Goal: Information Seeking & Learning: Learn about a topic

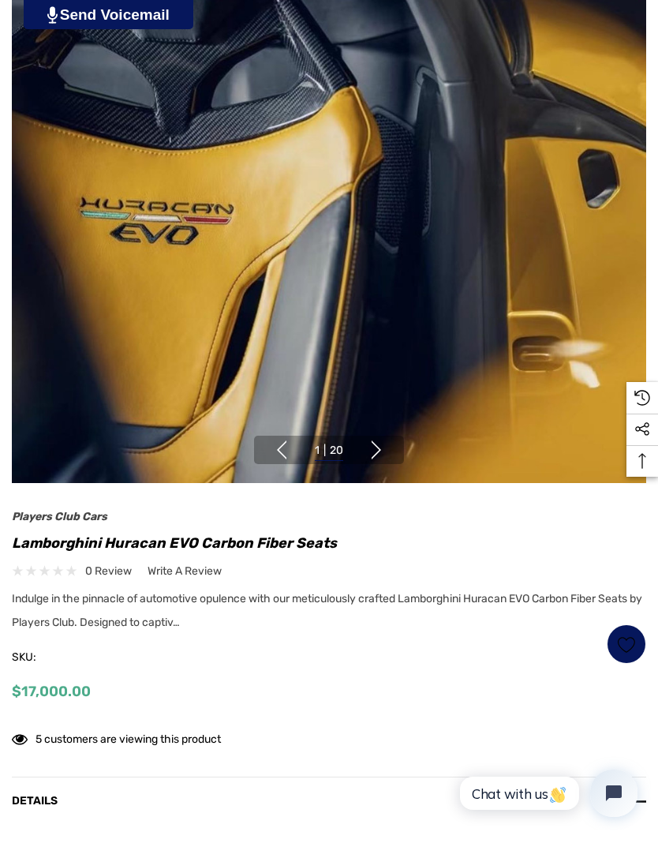
click at [377, 457] on button "Next" at bounding box center [376, 449] width 19 height 19
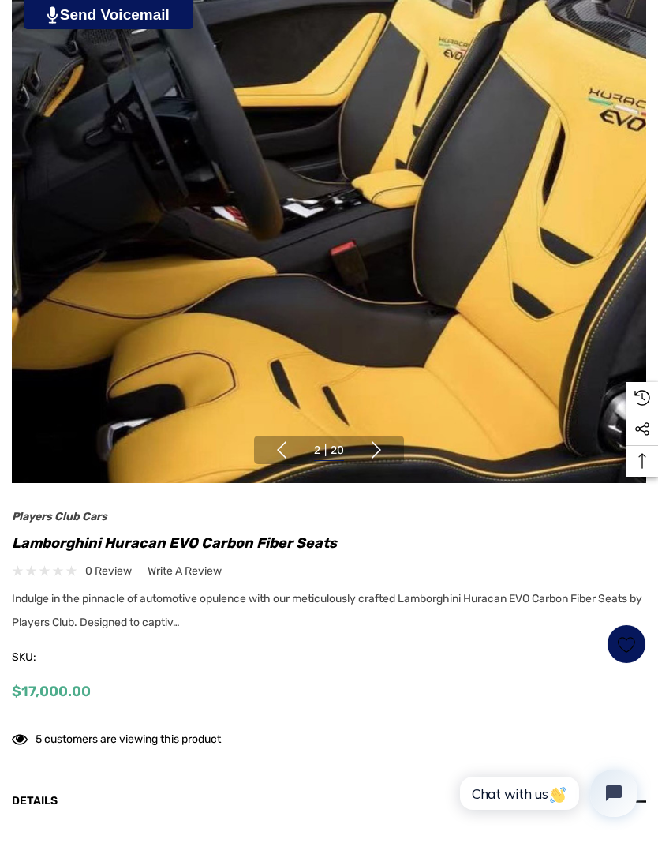
click at [385, 445] on button "Next" at bounding box center [376, 449] width 19 height 19
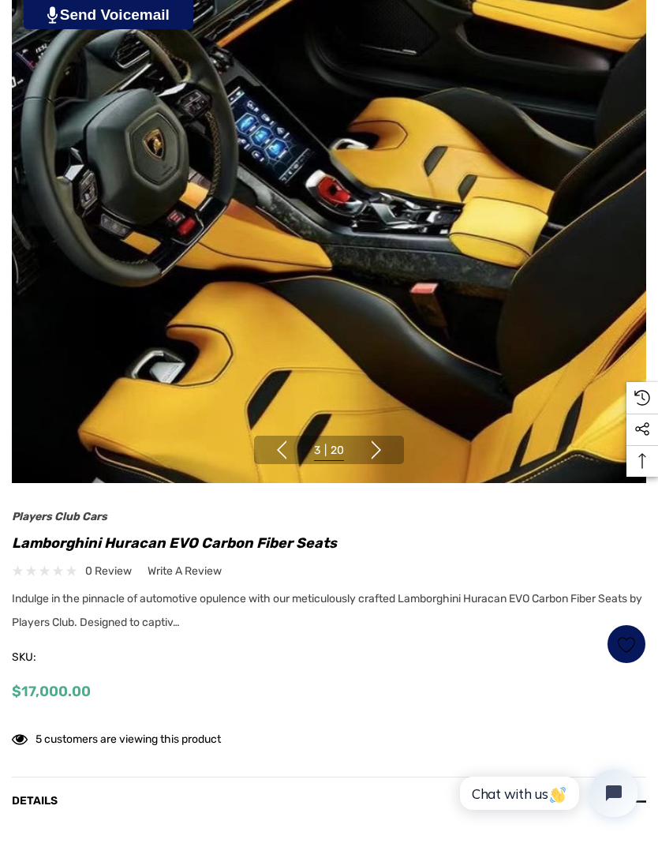
click at [380, 452] on button "Next" at bounding box center [376, 449] width 19 height 19
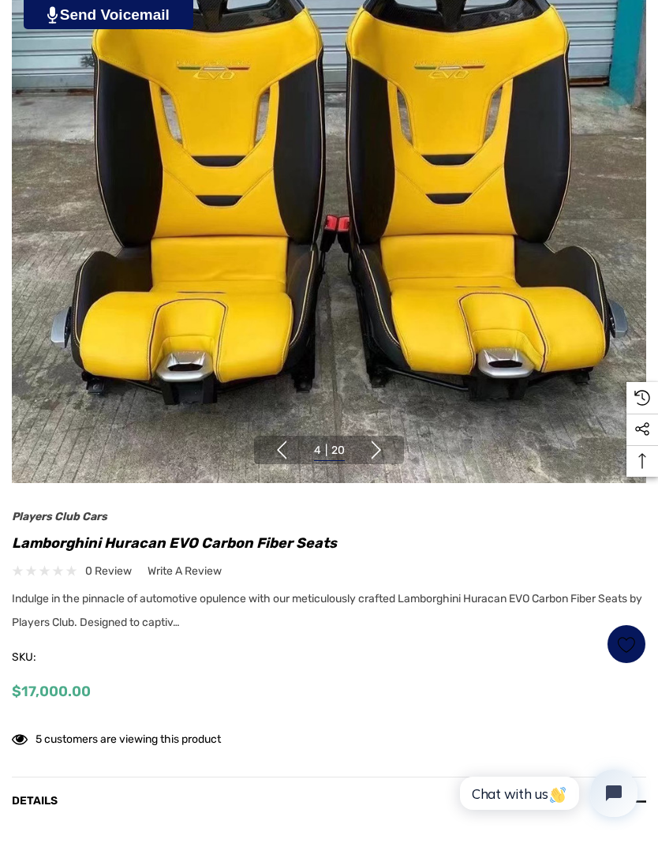
click at [386, 450] on button "Next" at bounding box center [376, 449] width 19 height 19
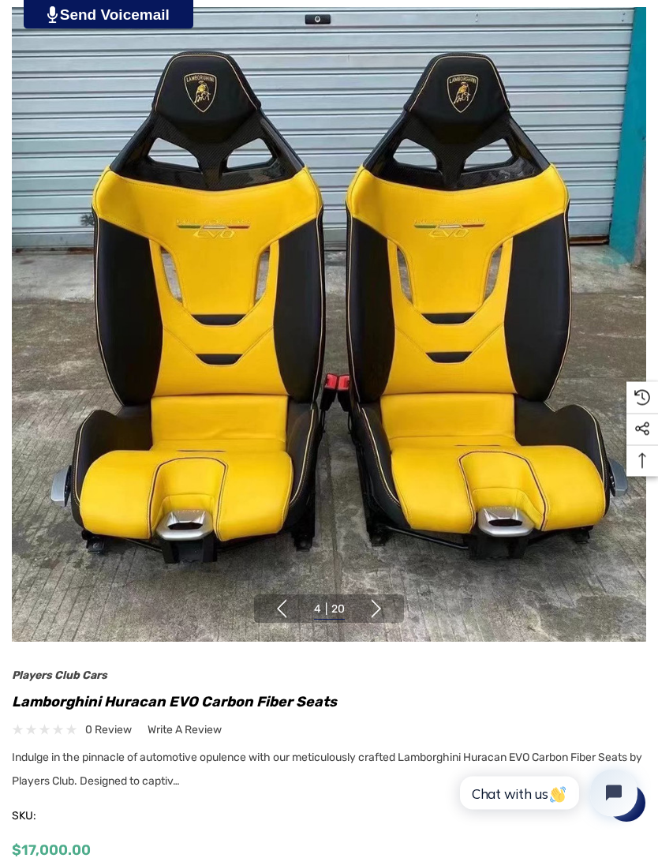
scroll to position [119, 0]
click at [383, 593] on img at bounding box center [329, 324] width 634 height 634
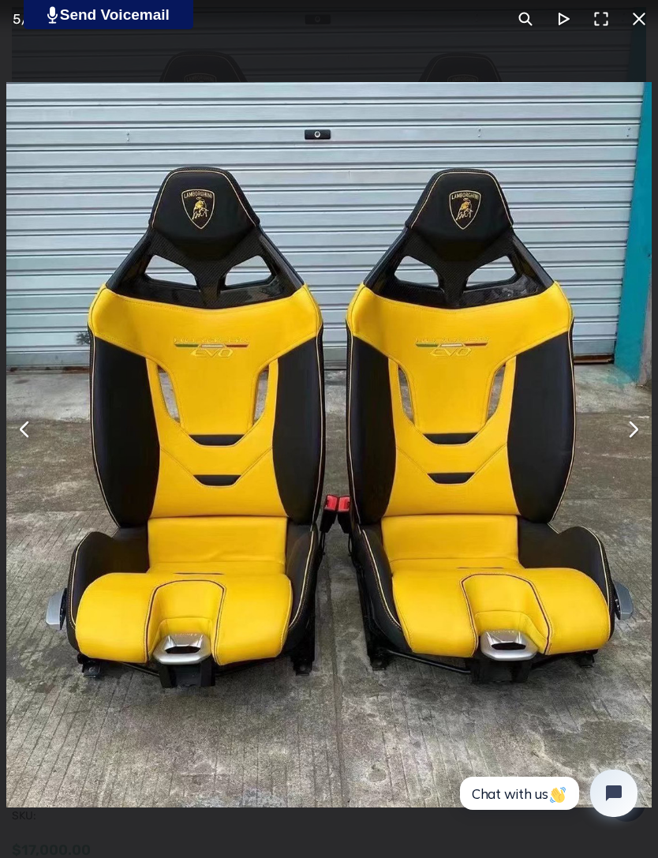
click at [634, 28] on button "You can close this modal content with the ESC key" at bounding box center [639, 19] width 38 height 38
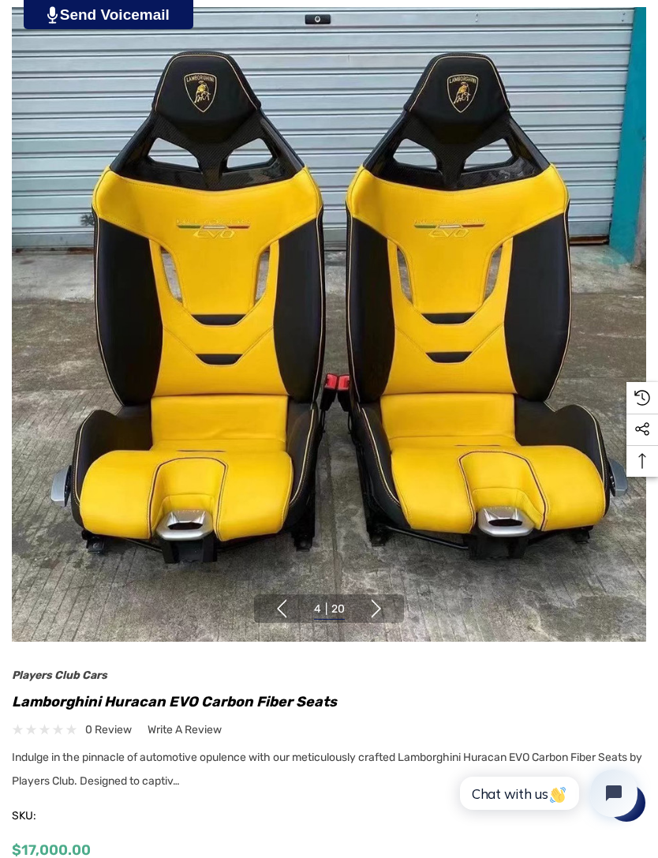
click at [375, 600] on button "Next" at bounding box center [376, 608] width 19 height 19
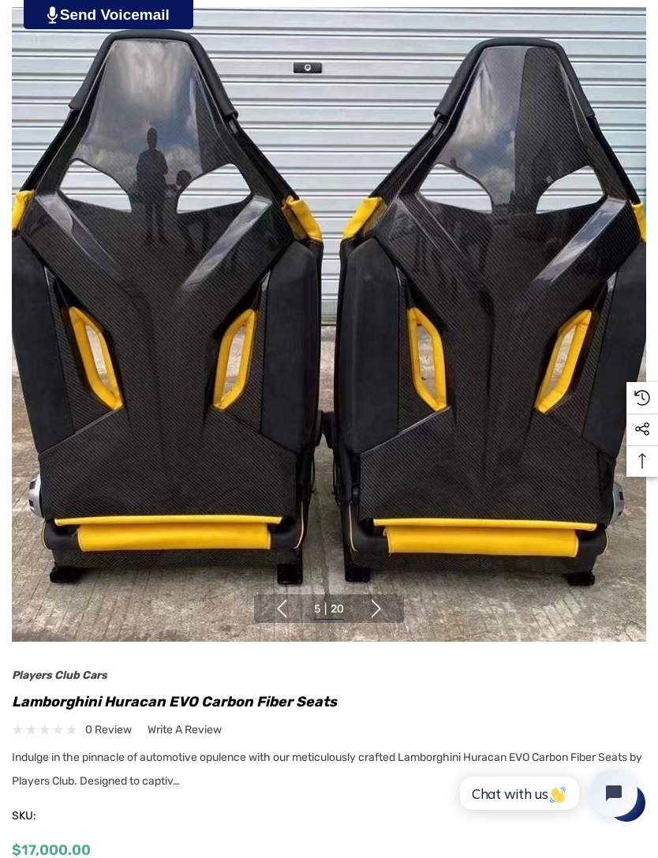
click at [381, 606] on button "Next" at bounding box center [376, 608] width 19 height 19
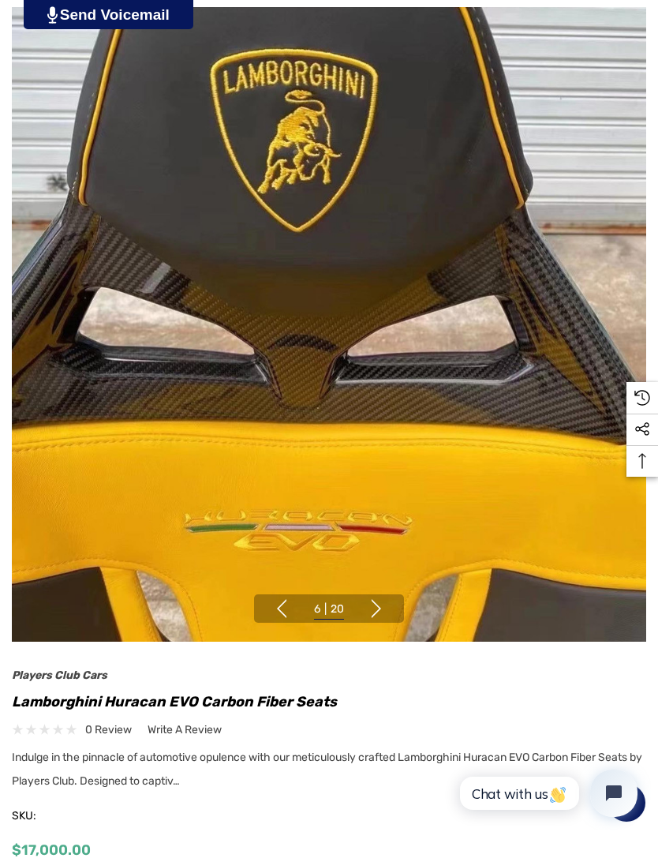
click at [384, 608] on button "Next" at bounding box center [376, 608] width 19 height 19
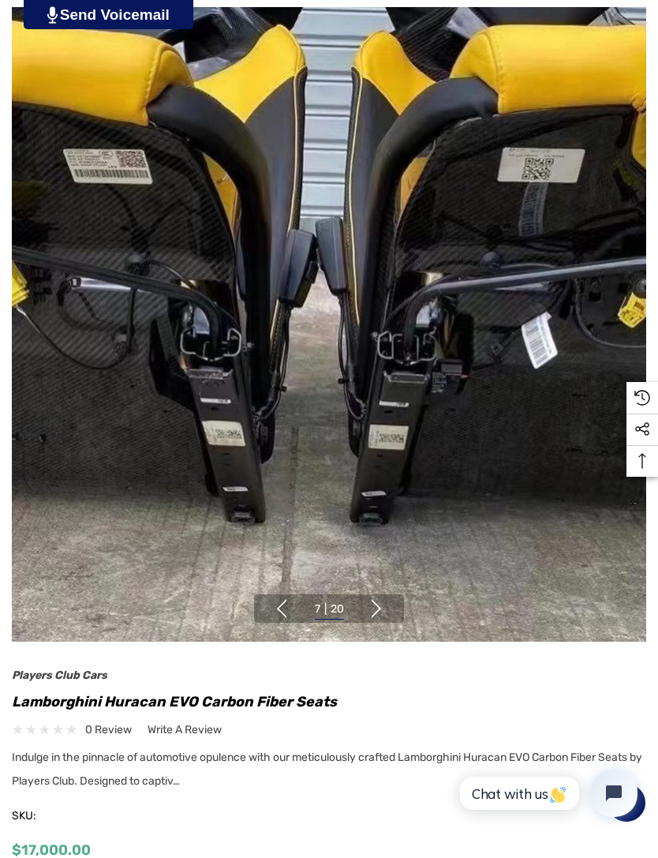
click at [384, 608] on button "Next" at bounding box center [376, 608] width 19 height 19
click at [378, 608] on button "Next" at bounding box center [376, 608] width 19 height 19
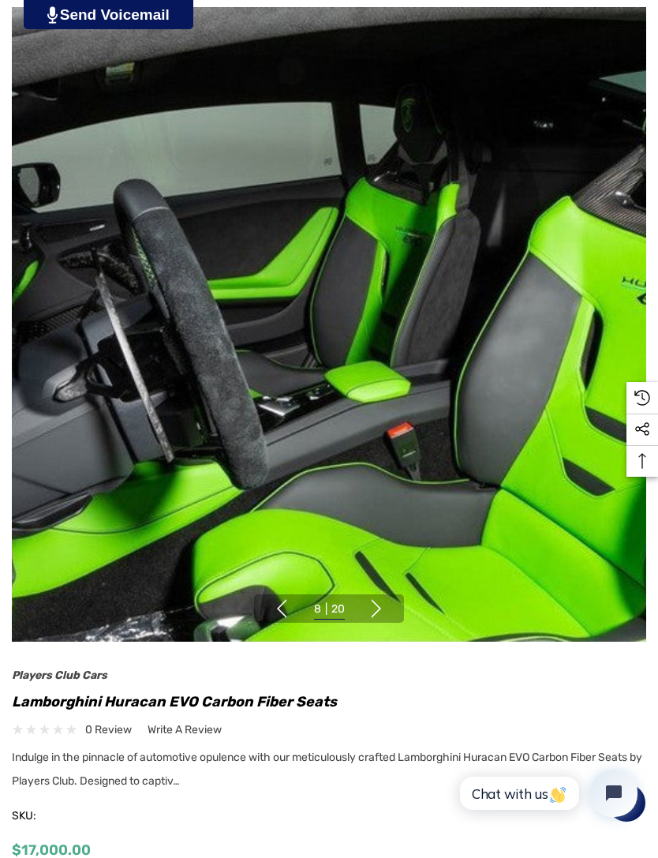
click at [377, 609] on button "Next" at bounding box center [376, 608] width 19 height 19
click at [380, 612] on button "Next" at bounding box center [376, 608] width 19 height 19
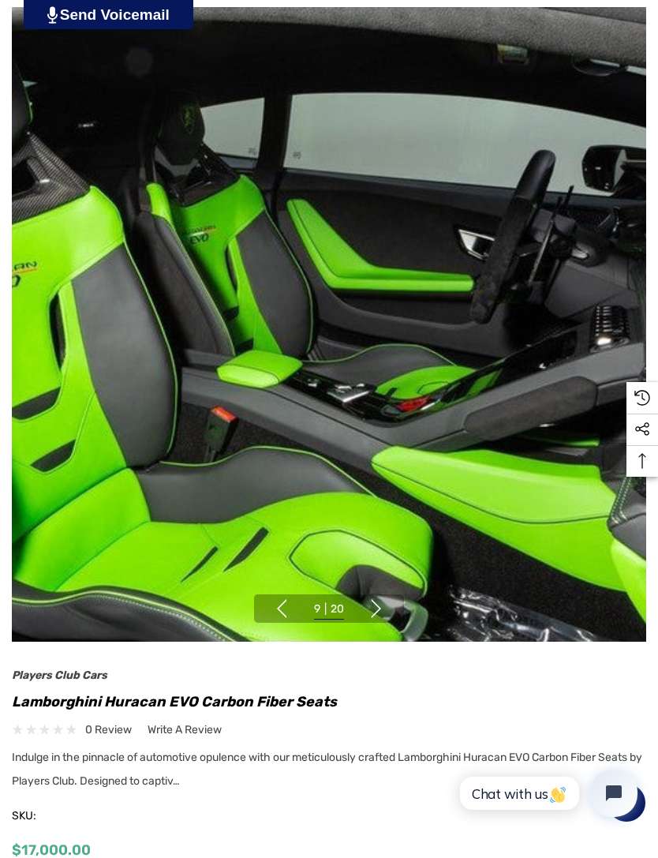
click at [376, 608] on button "Next" at bounding box center [376, 608] width 19 height 19
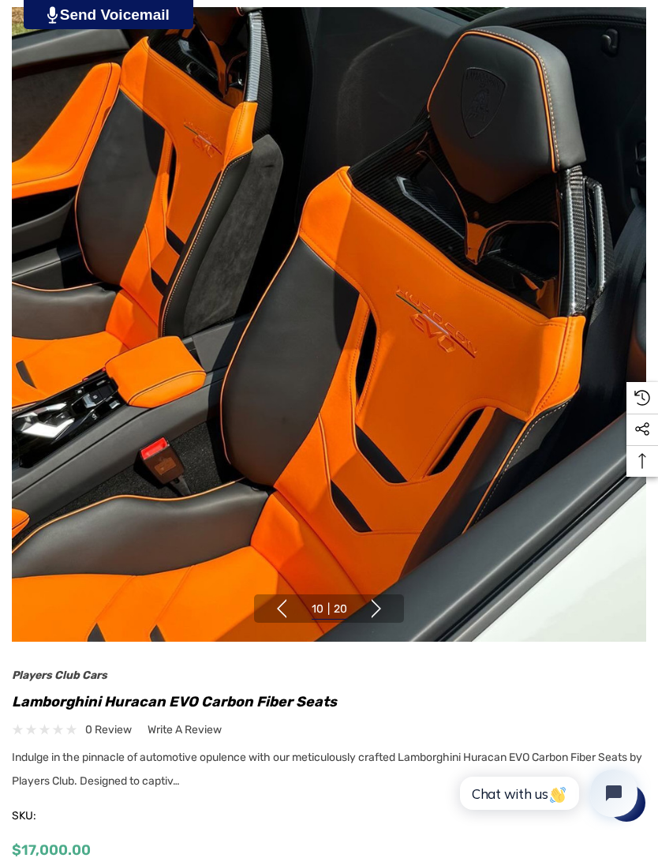
click at [376, 608] on button "Next" at bounding box center [376, 608] width 19 height 19
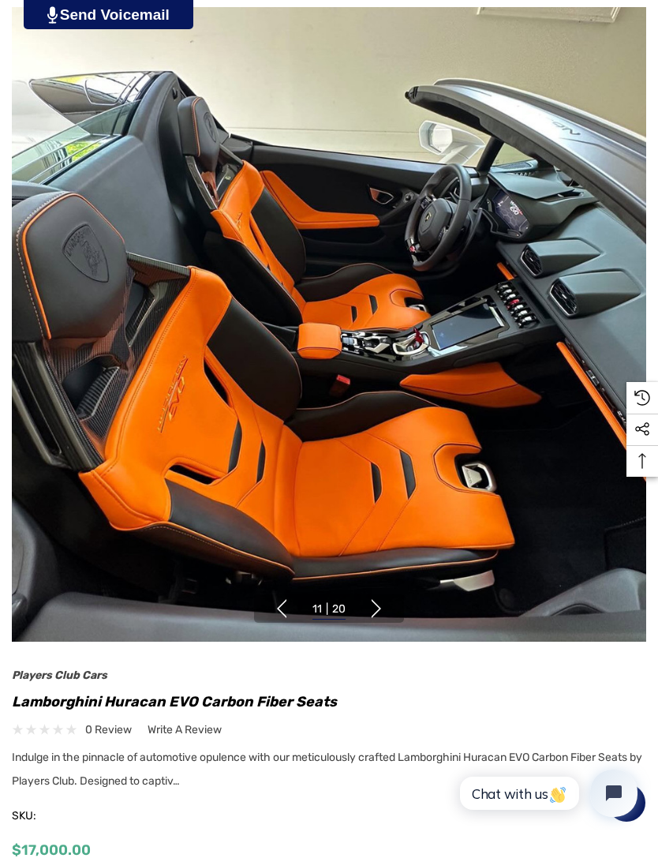
click at [376, 610] on button "Next" at bounding box center [376, 608] width 19 height 19
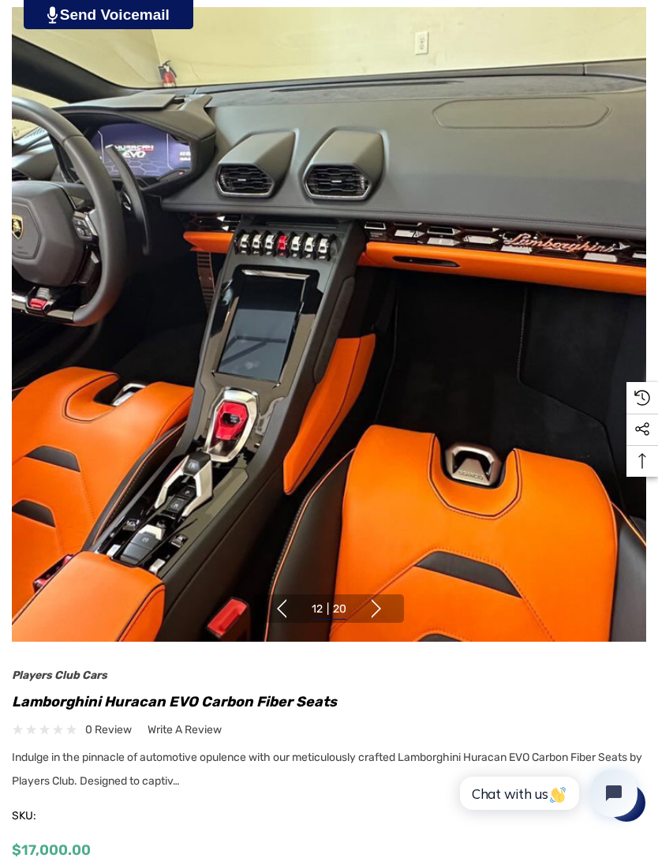
click at [377, 609] on button "Next" at bounding box center [376, 608] width 19 height 19
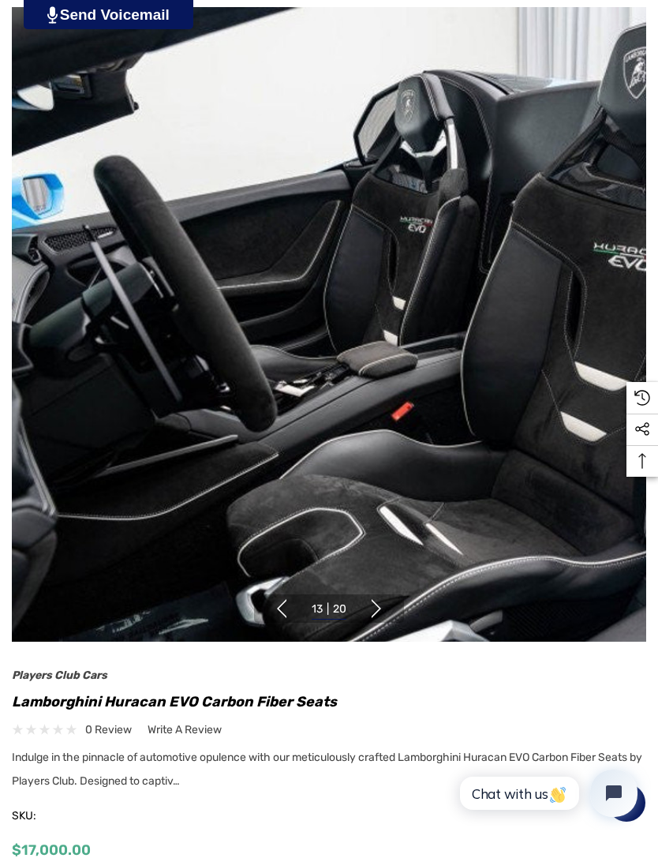
click at [384, 609] on button "Next" at bounding box center [376, 608] width 19 height 19
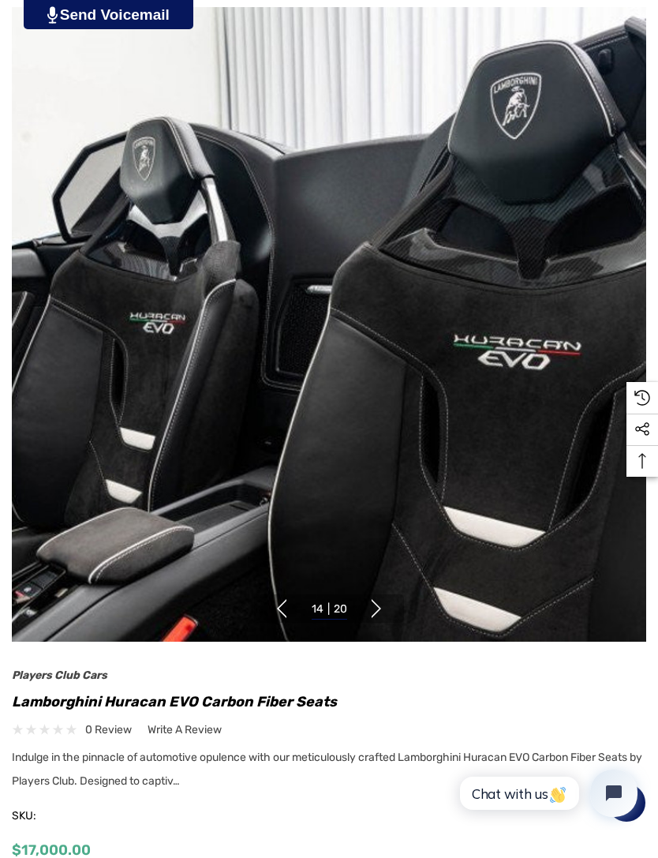
click at [379, 609] on button "Next" at bounding box center [376, 608] width 19 height 19
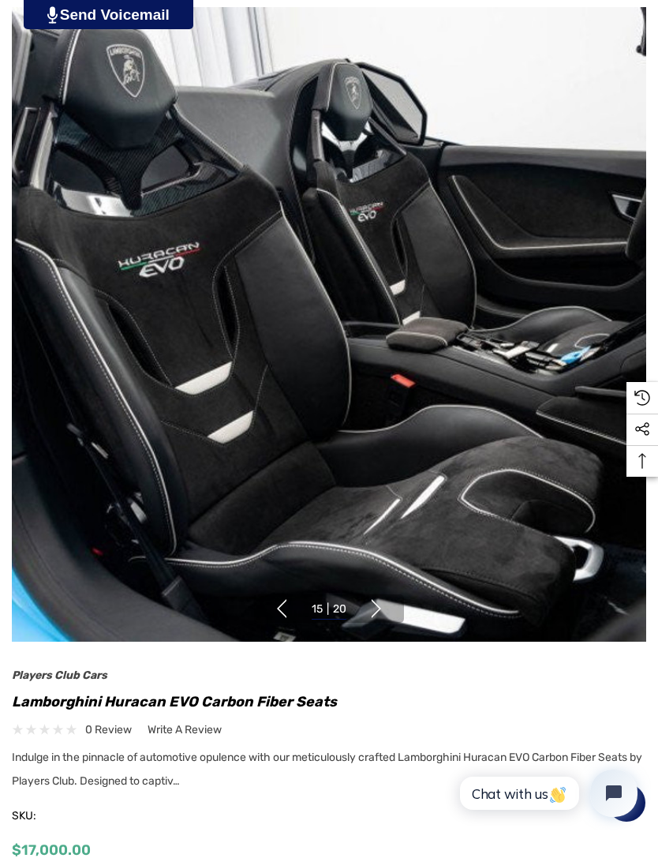
click at [380, 604] on button "Next" at bounding box center [376, 608] width 19 height 19
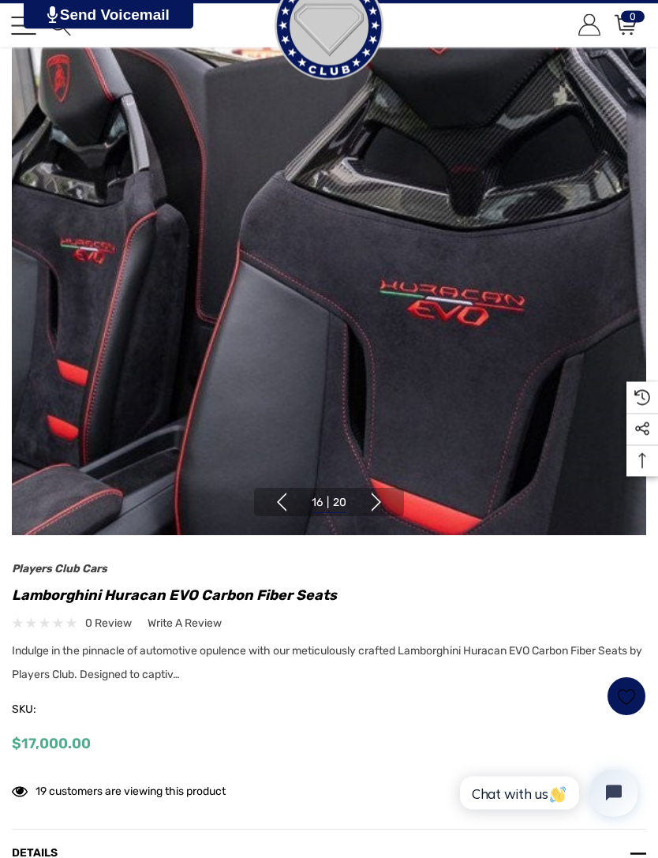
scroll to position [132, 0]
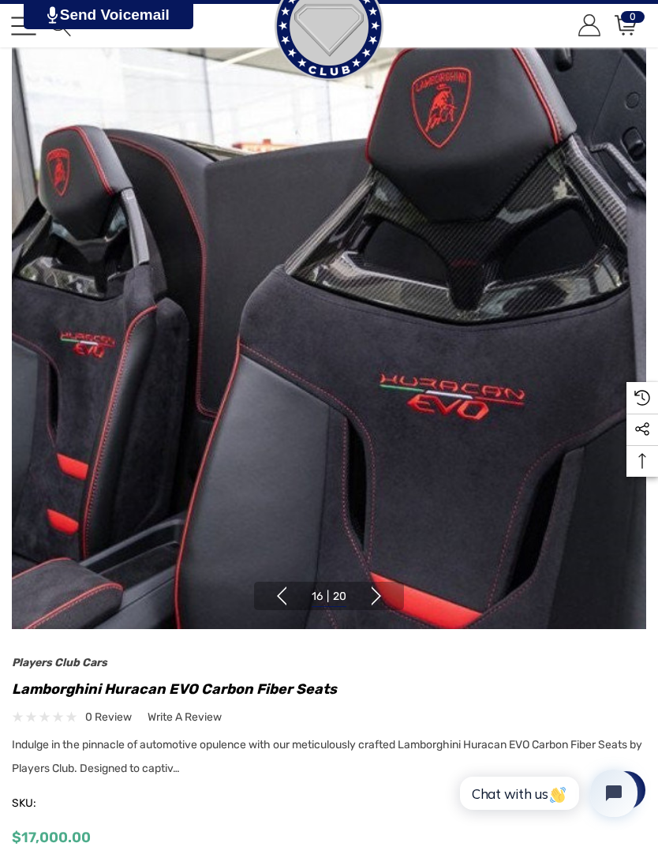
click at [376, 589] on button "Next" at bounding box center [376, 595] width 19 height 19
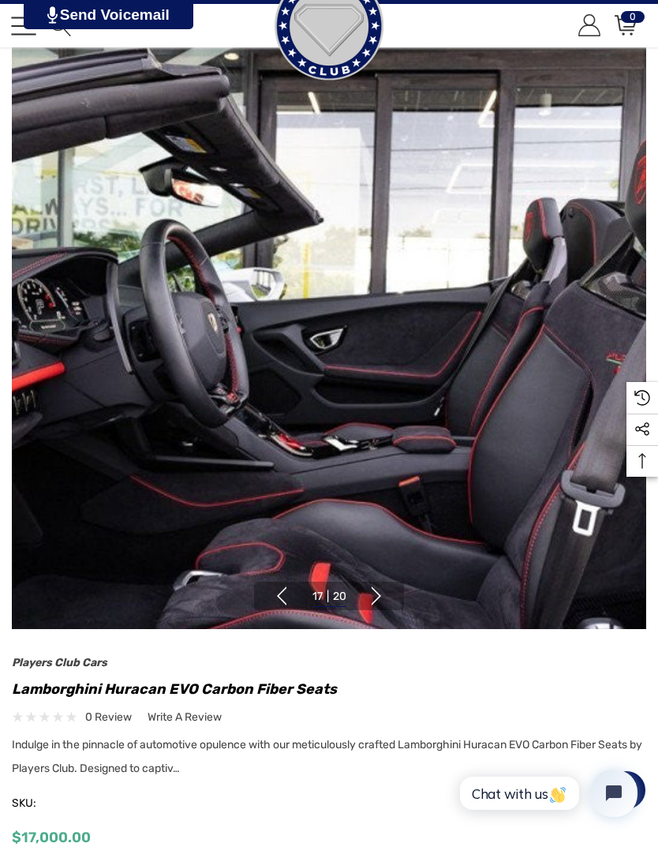
click at [382, 592] on button "Next" at bounding box center [376, 595] width 19 height 19
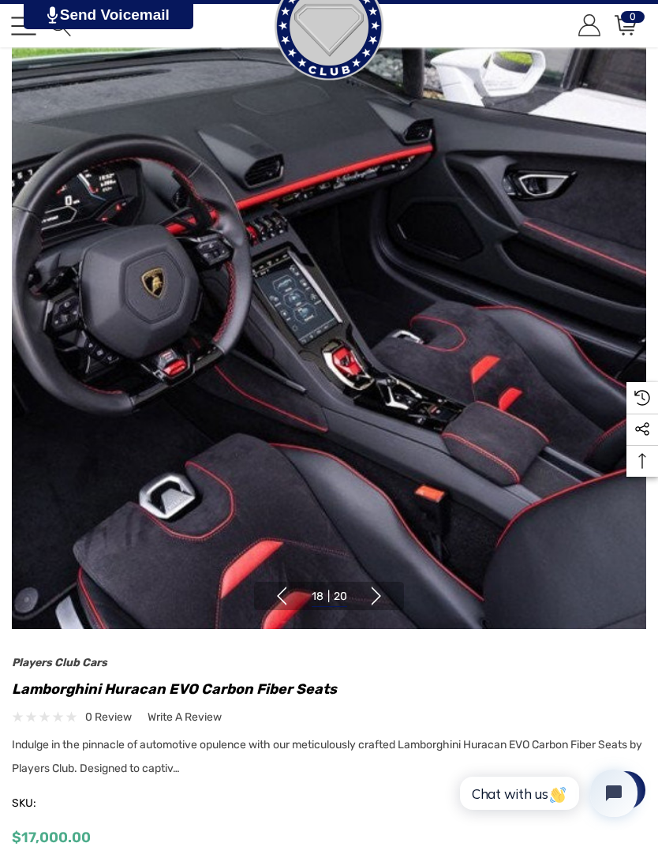
click at [383, 592] on button "Next" at bounding box center [376, 595] width 19 height 19
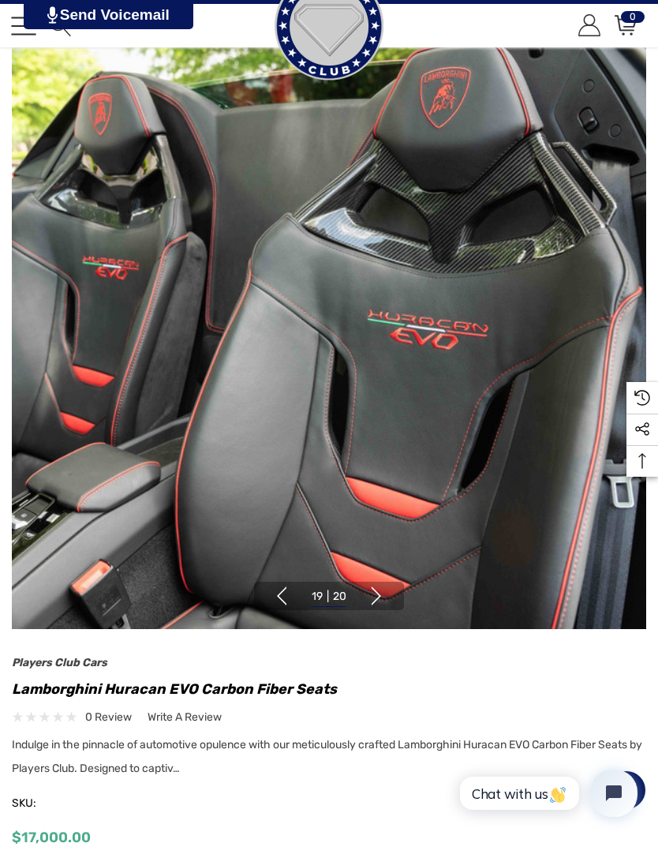
click at [278, 596] on button "Previous" at bounding box center [281, 595] width 19 height 19
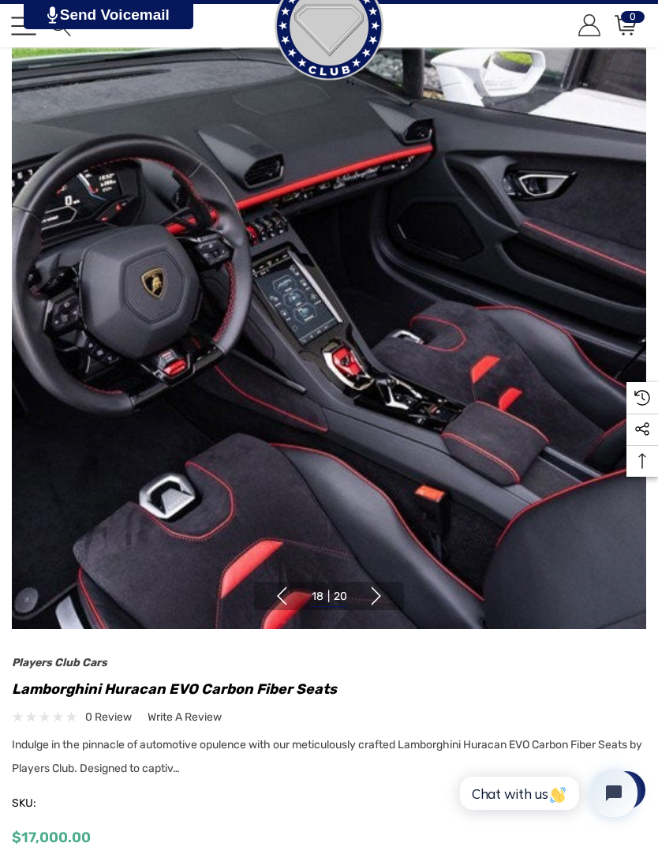
click at [380, 599] on button "Next" at bounding box center [376, 595] width 19 height 19
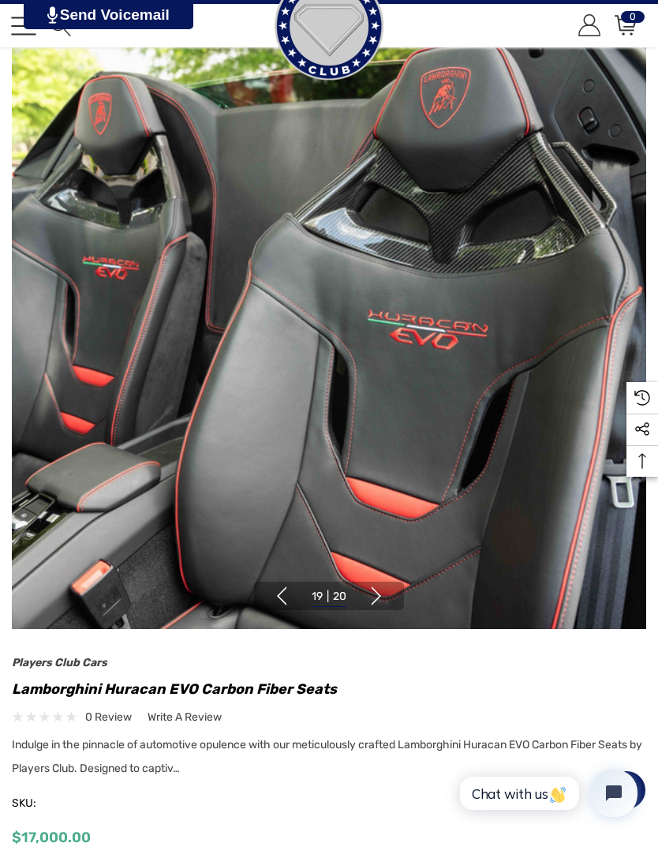
scroll to position [119, 0]
